Goal: Task Accomplishment & Management: Use online tool/utility

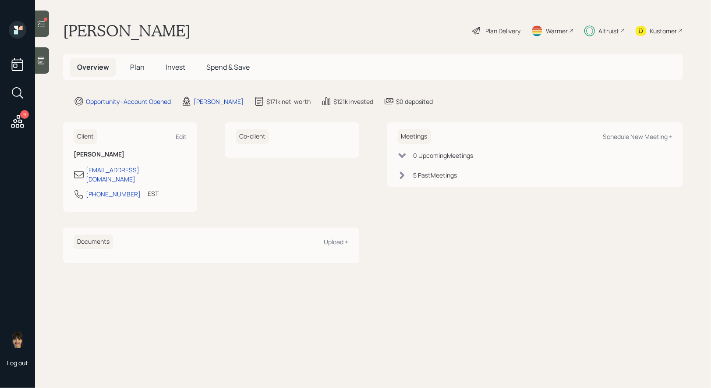
click at [48, 27] on div at bounding box center [42, 24] width 14 height 26
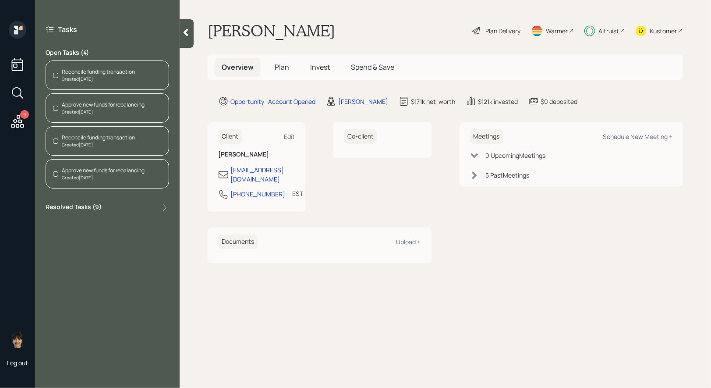
click at [117, 75] on div "Reconcile funding transaction" at bounding box center [98, 72] width 73 height 8
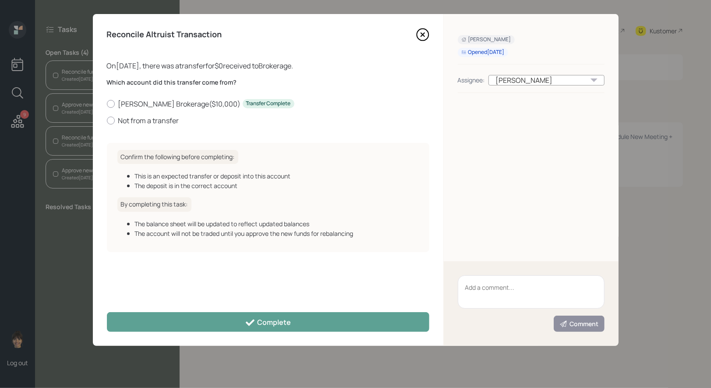
click at [424, 35] on icon at bounding box center [422, 34] width 13 height 13
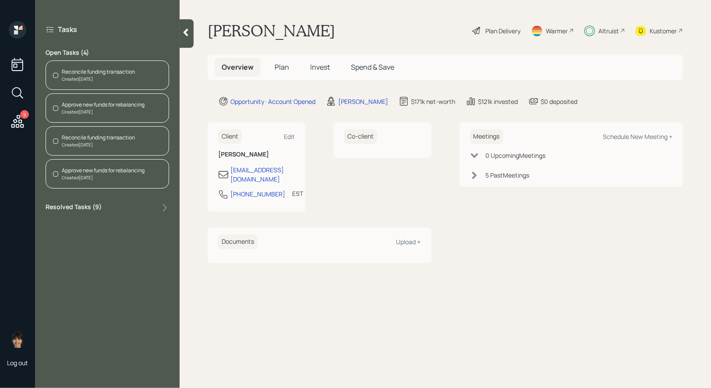
click at [101, 138] on div "Reconcile funding transaction" at bounding box center [98, 138] width 73 height 8
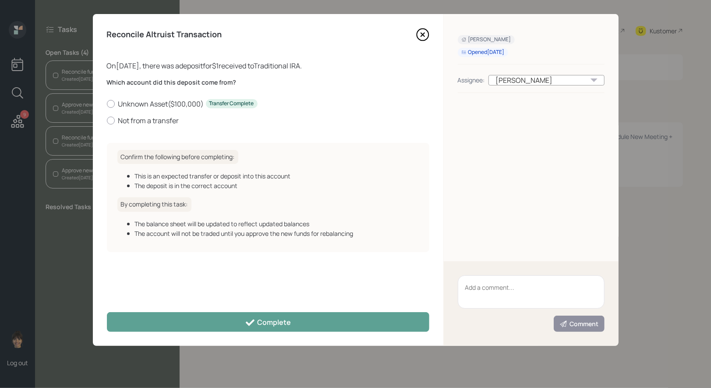
click at [423, 36] on icon at bounding box center [422, 34] width 13 height 13
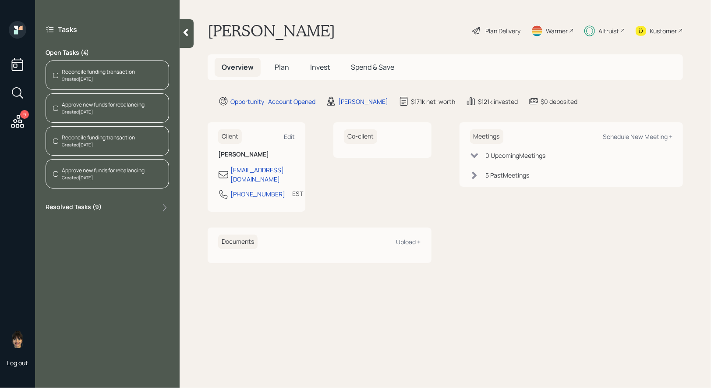
click at [188, 32] on icon at bounding box center [185, 32] width 9 height 9
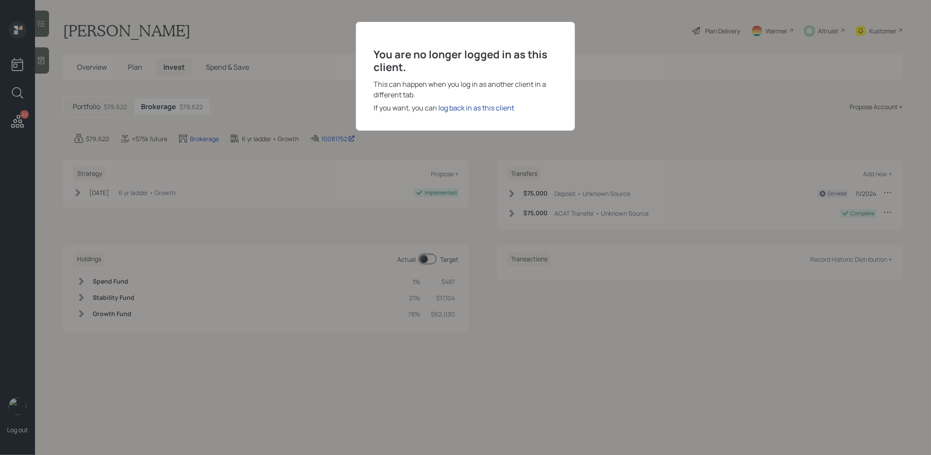
click at [480, 110] on div "log back in as this client" at bounding box center [476, 107] width 76 height 11
